Goal: Download file/media

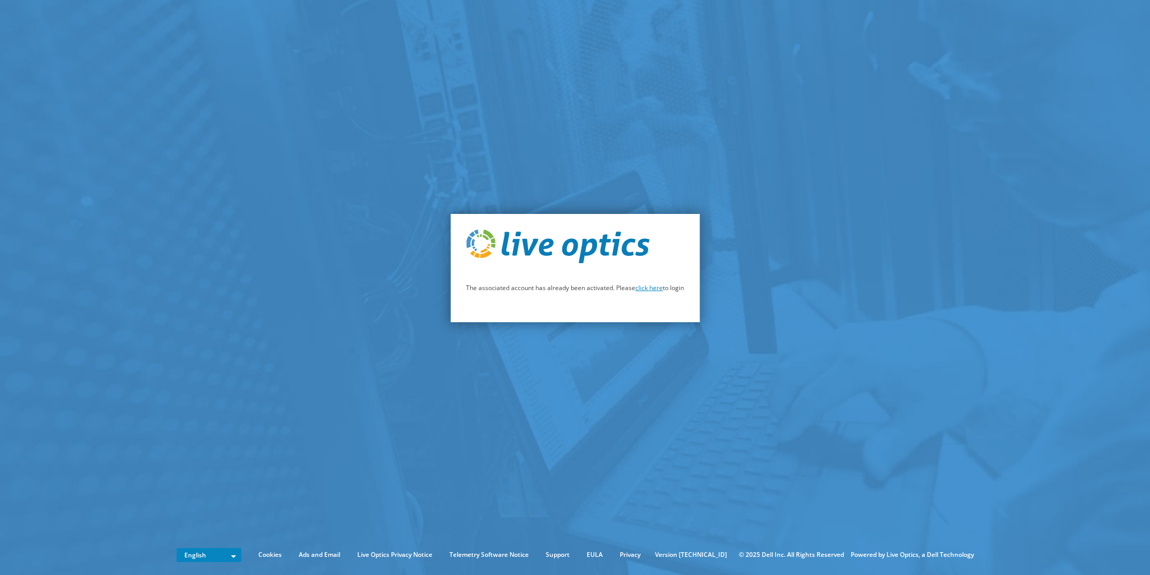
click at [659, 288] on link "click here" at bounding box center [648, 287] width 27 height 9
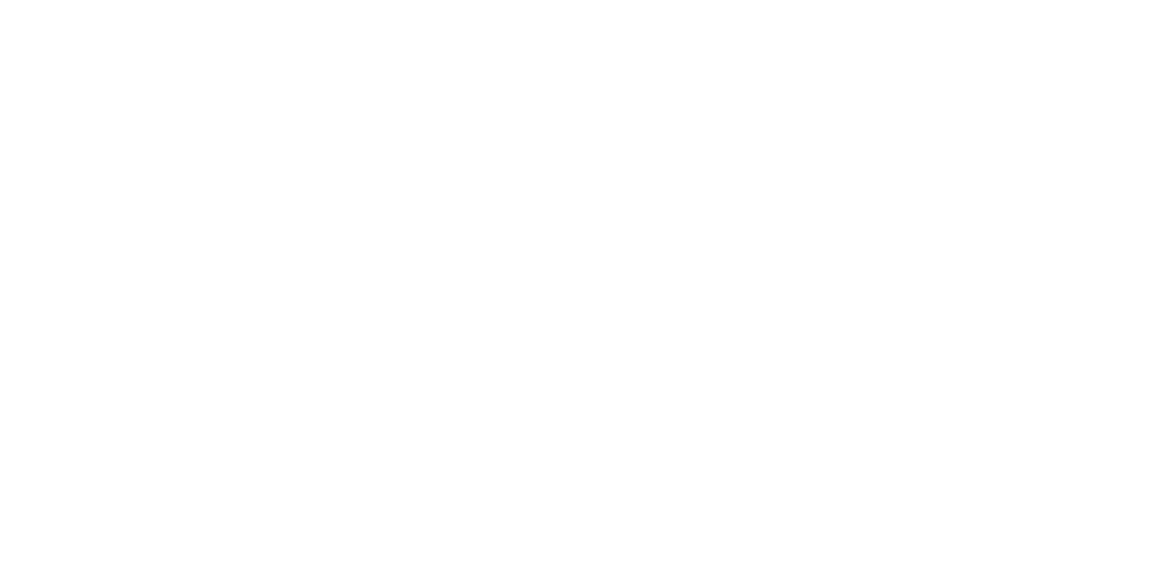
click at [115, 0] on html at bounding box center [578, 0] width 1157 height 0
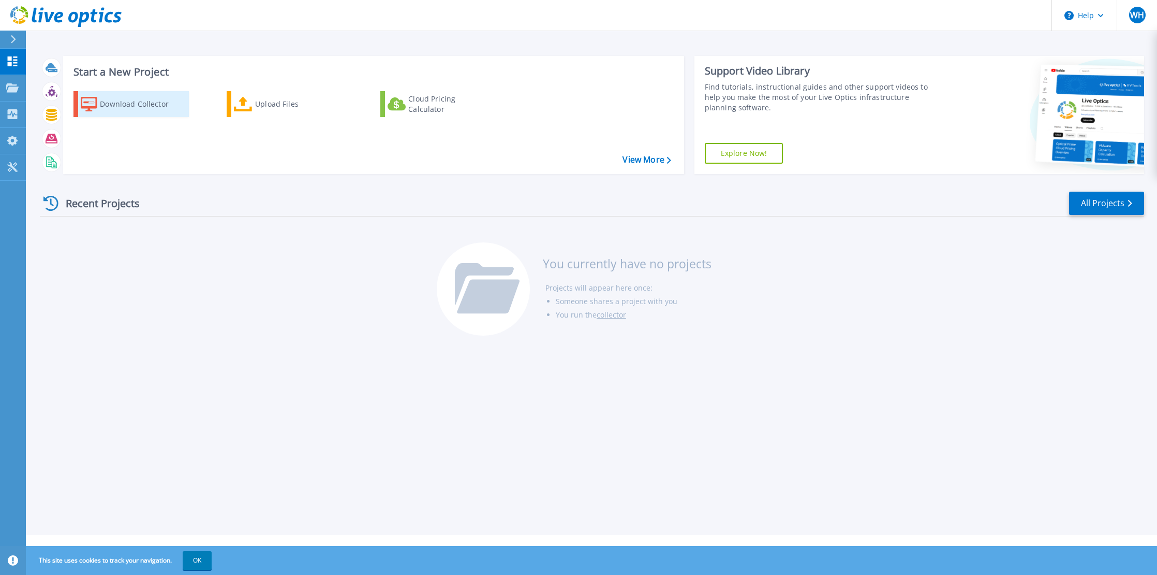
click at [162, 108] on div "Download Collector" at bounding box center [141, 104] width 83 height 21
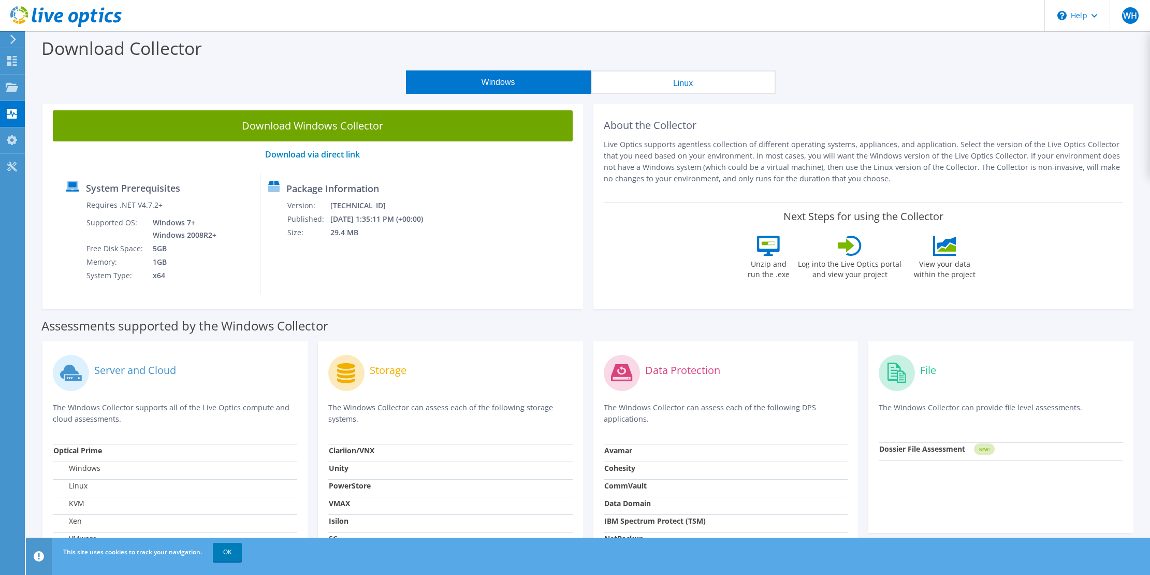
click at [8, 39] on div at bounding box center [11, 39] width 11 height 9
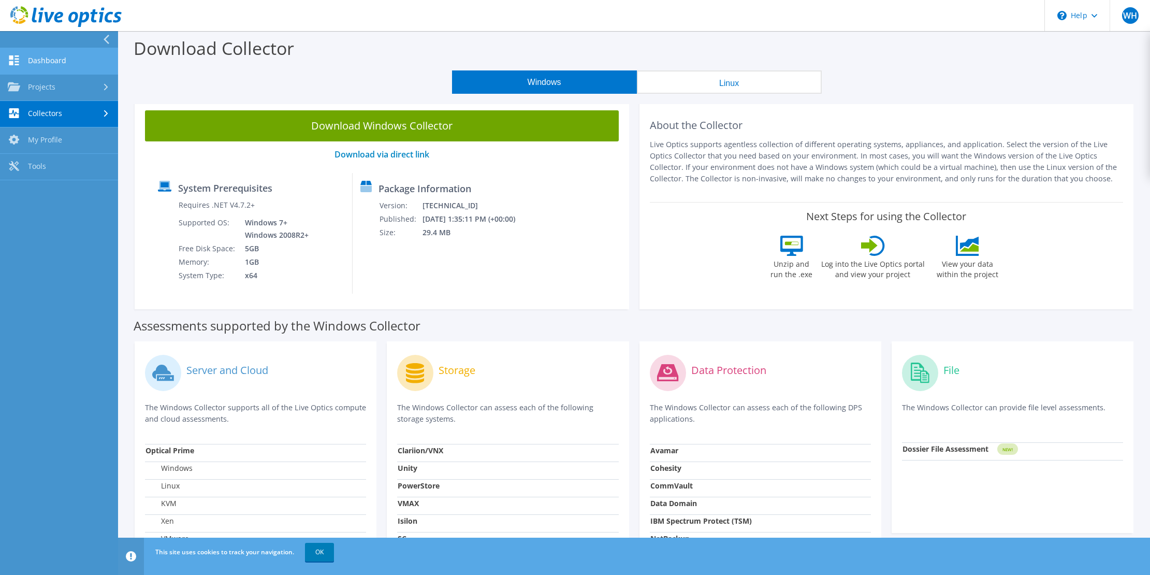
click at [13, 52] on link "Dashboard" at bounding box center [59, 61] width 118 height 26
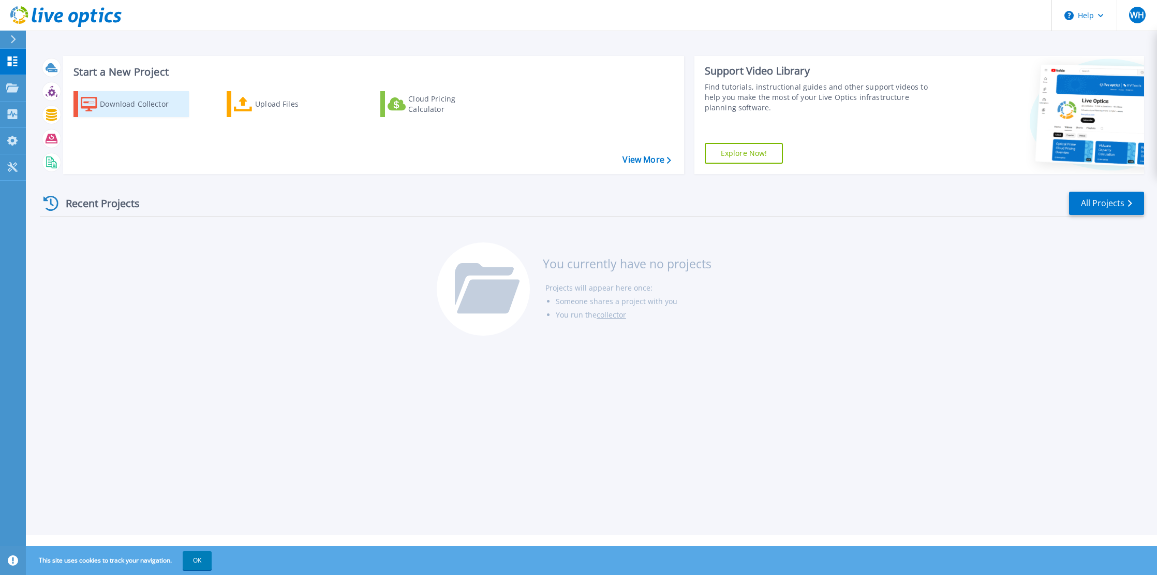
click at [128, 94] on div "Download Collector" at bounding box center [141, 104] width 83 height 21
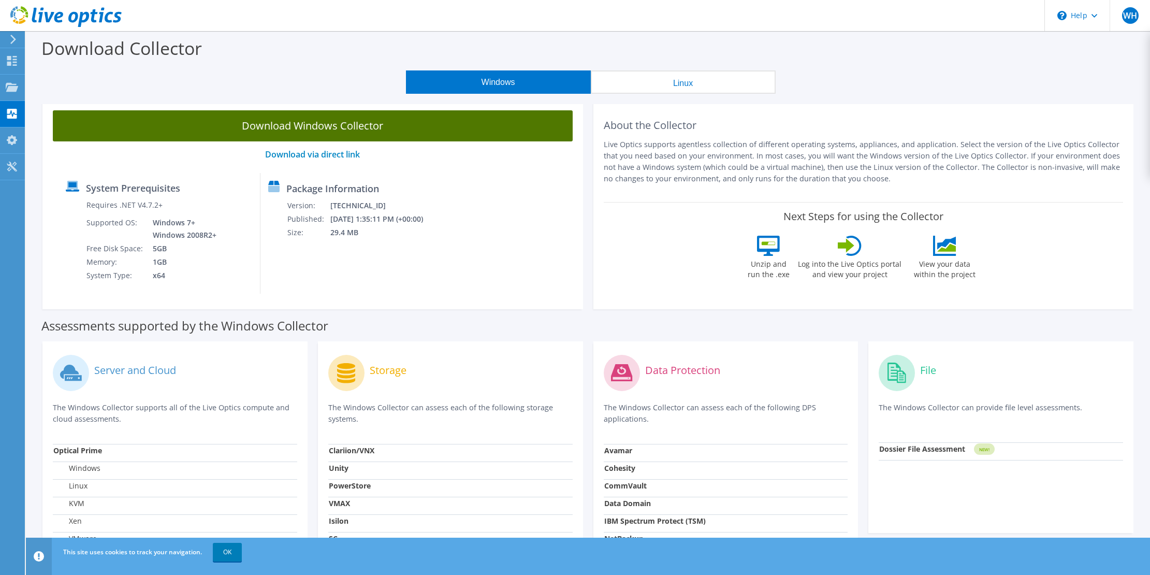
click at [386, 137] on link "Download Windows Collector" at bounding box center [313, 125] width 520 height 31
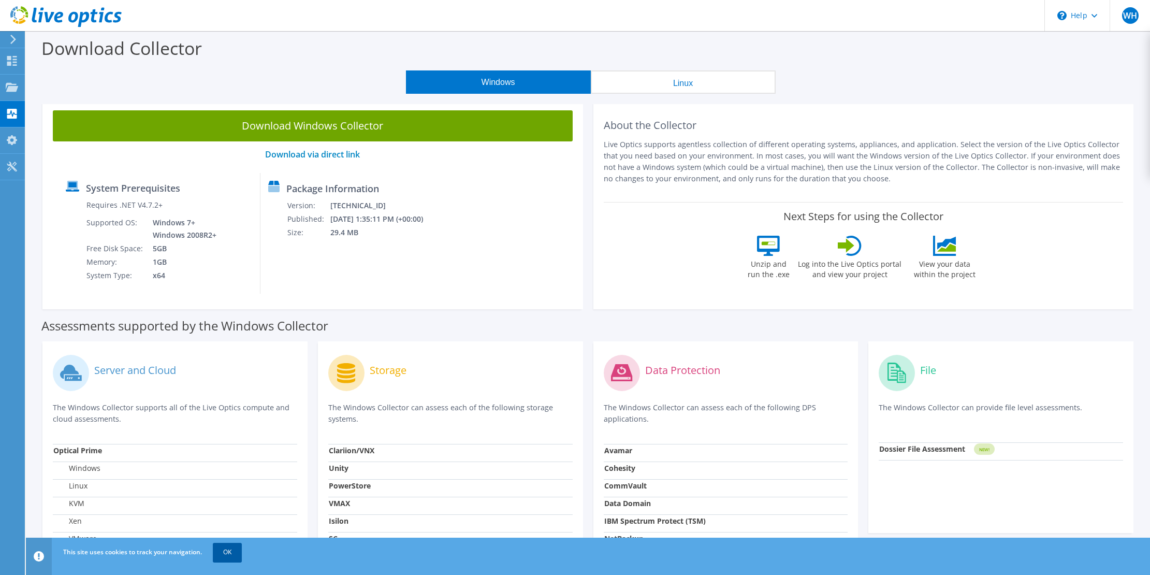
click at [235, 557] on link "OK" at bounding box center [227, 551] width 29 height 19
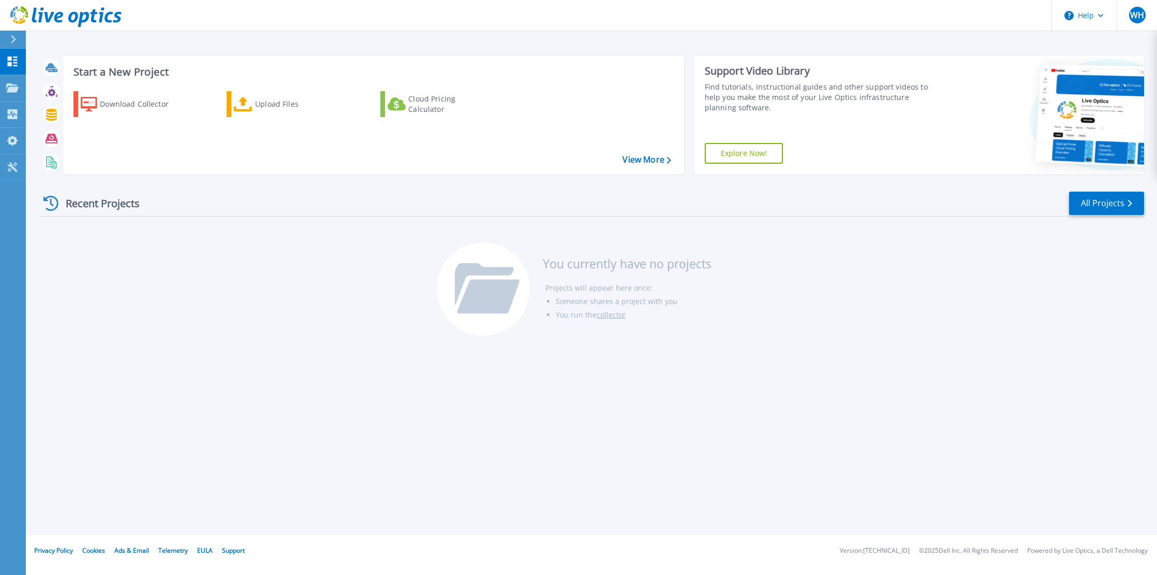
click at [13, 42] on icon at bounding box center [13, 39] width 5 height 8
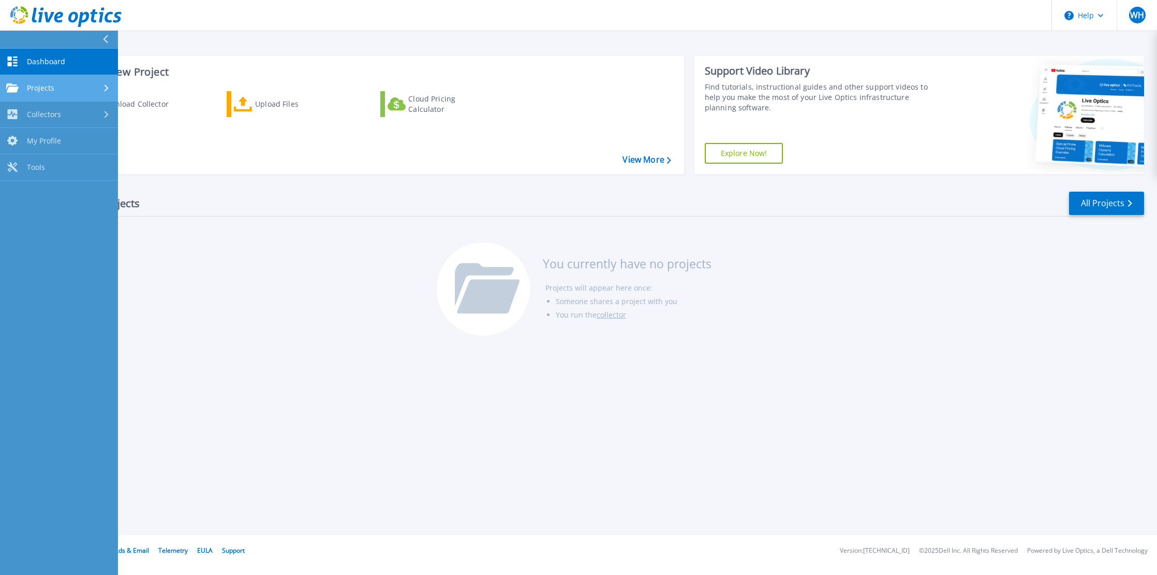
click at [83, 88] on div "Projects" at bounding box center [59, 87] width 106 height 9
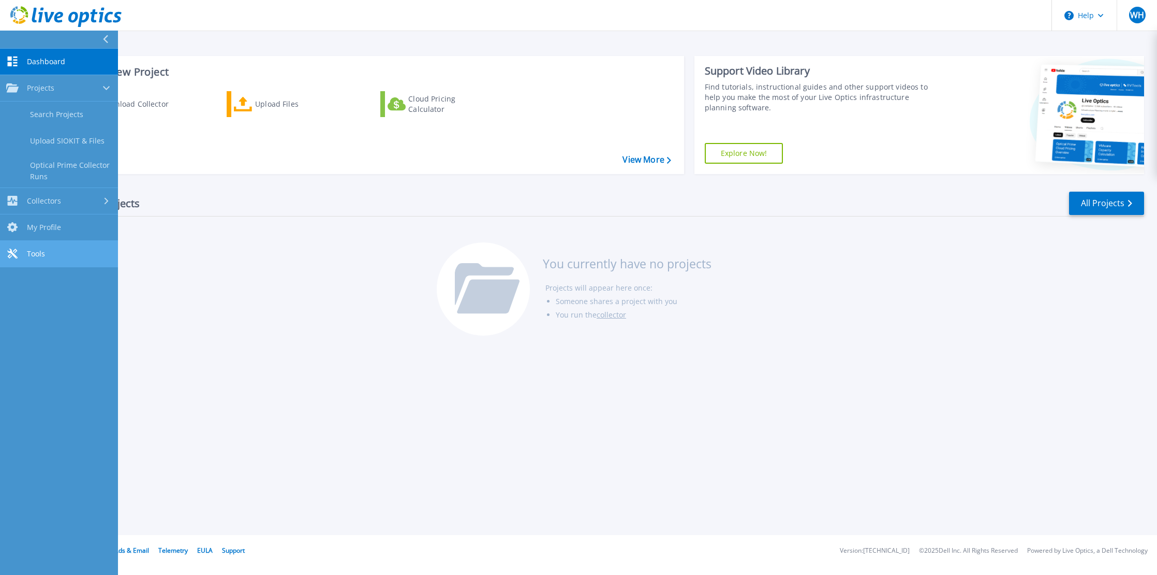
click at [66, 252] on link "Tools Tools" at bounding box center [59, 254] width 118 height 26
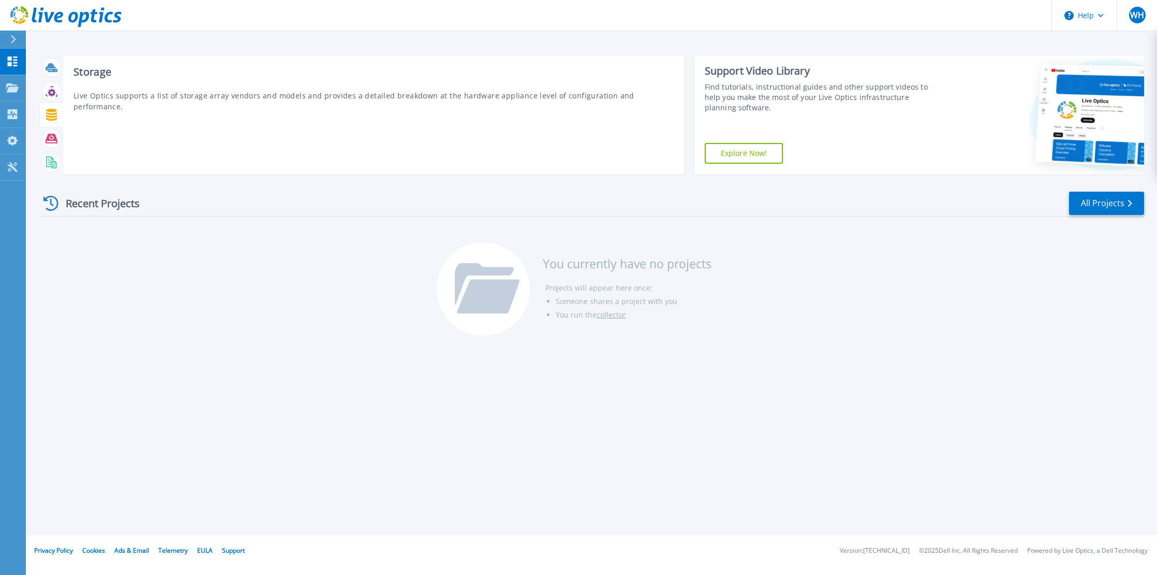
click at [54, 107] on div at bounding box center [51, 115] width 18 height 18
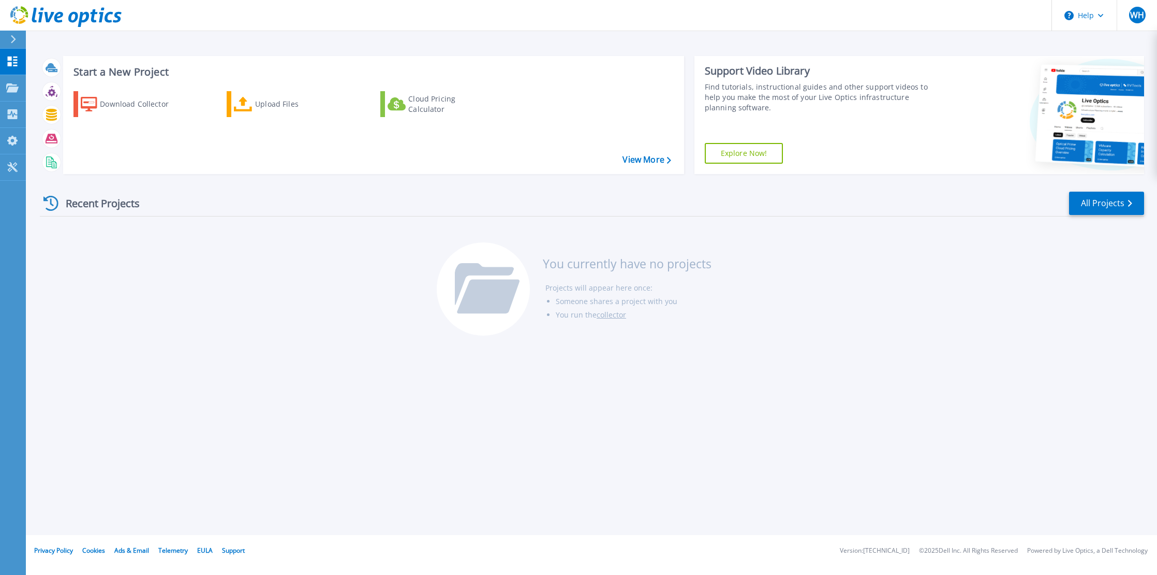
click at [14, 46] on div at bounding box center [17, 40] width 17 height 18
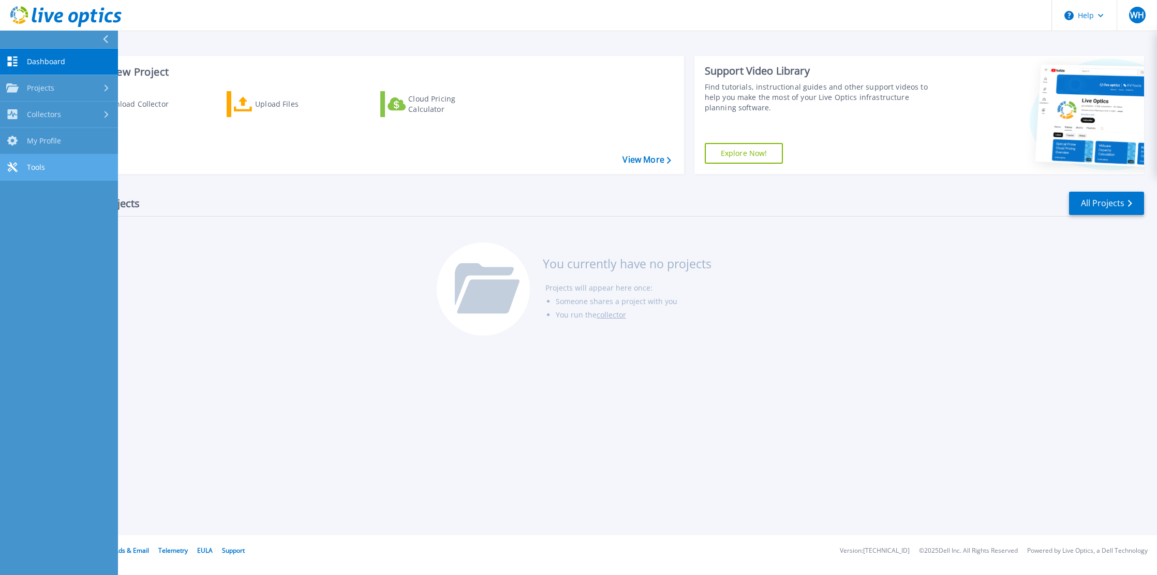
click at [59, 164] on link "Tools Tools" at bounding box center [59, 167] width 118 height 26
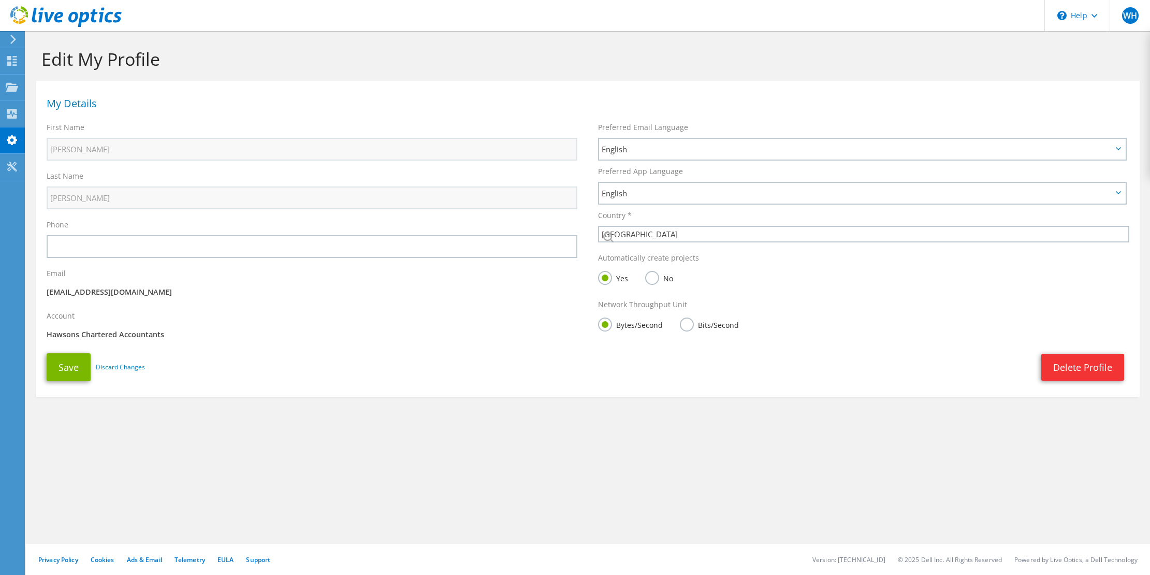
select select "75"
click at [41, 20] on use at bounding box center [65, 16] width 111 height 21
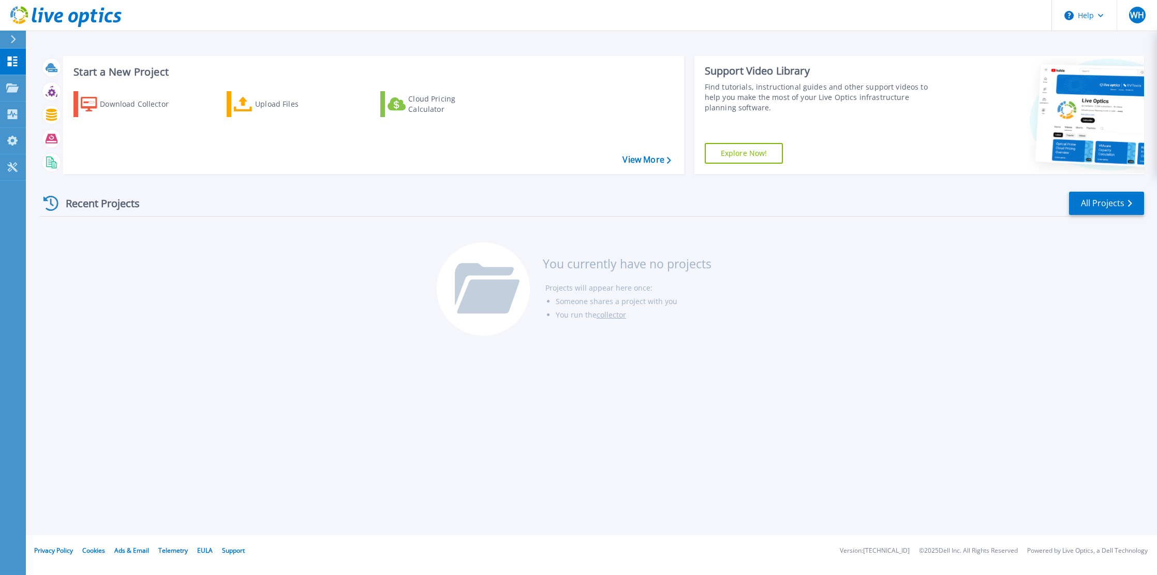
click at [217, 268] on div "Recent Projects All Projects You currently have no projects Projects will appea…" at bounding box center [592, 264] width 1105 height 164
click at [11, 37] on icon at bounding box center [13, 39] width 6 height 8
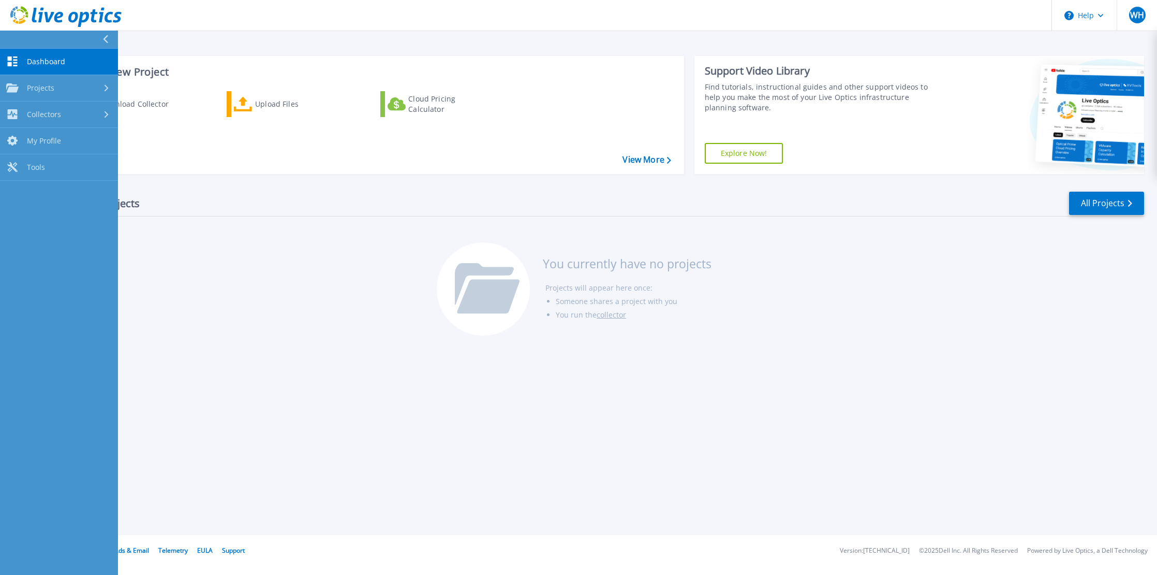
click at [107, 40] on icon at bounding box center [105, 39] width 6 height 8
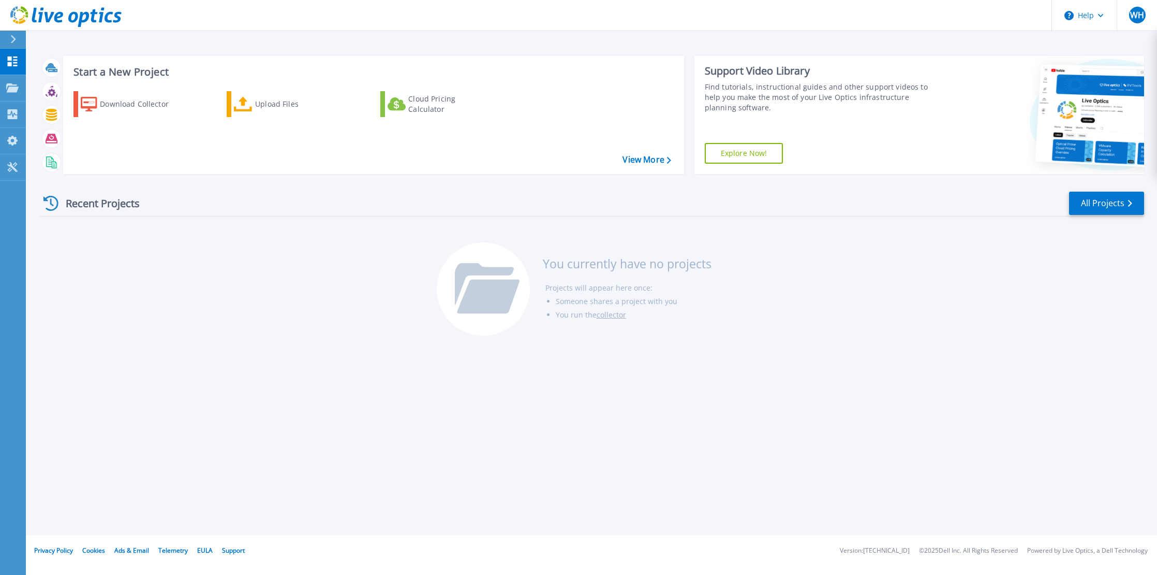
click at [624, 166] on div "Download Collector Upload Files Cloud Pricing Calculator" at bounding box center [372, 126] width 614 height 86
click at [627, 164] on link "View More" at bounding box center [647, 160] width 48 height 10
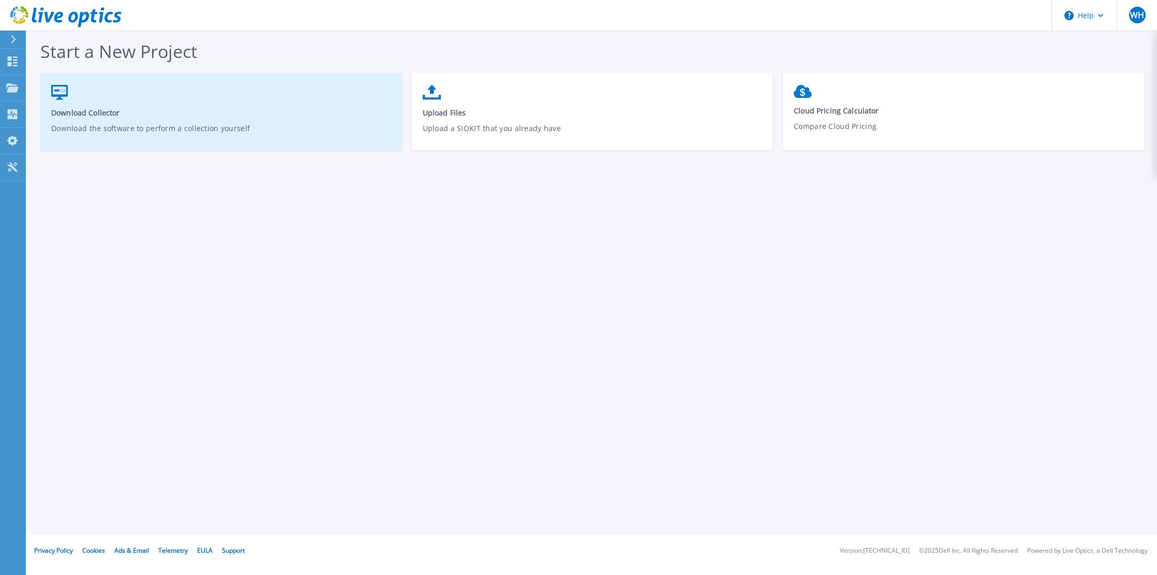
click at [314, 132] on p "Download the software to perform a collection yourself" at bounding box center [221, 135] width 340 height 24
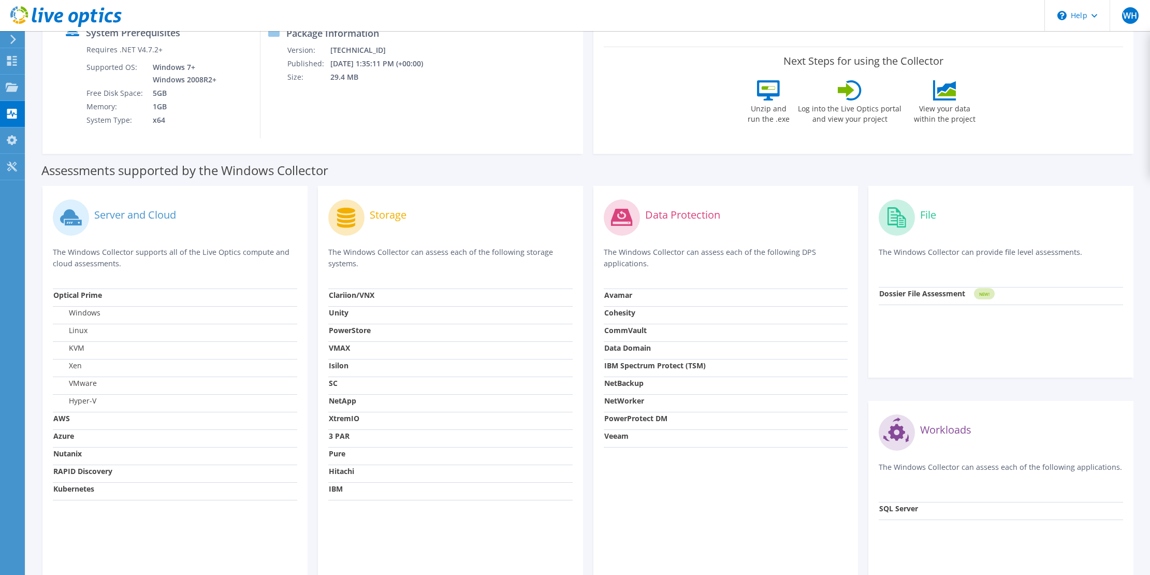
scroll to position [207, 0]
